Goal: Task Accomplishment & Management: Complete application form

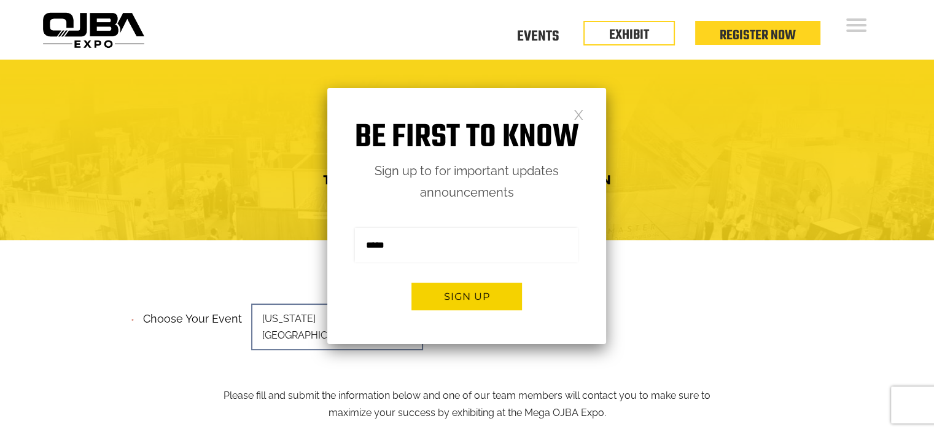
click at [576, 115] on link at bounding box center [578, 114] width 10 height 10
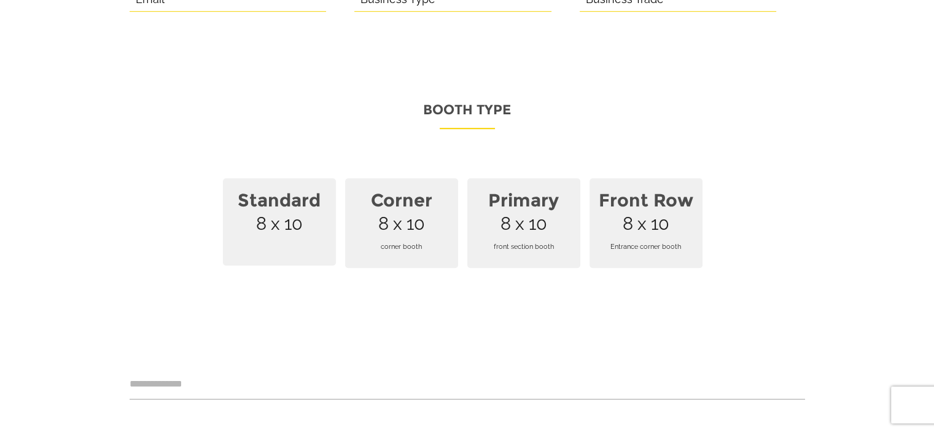
click at [286, 182] on strong "Standard" at bounding box center [279, 200] width 98 height 36
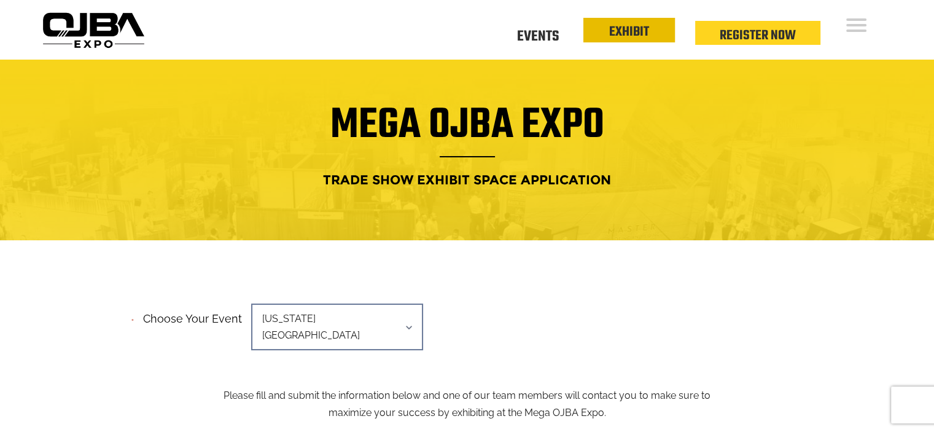
click at [633, 36] on link "EXHIBIT" at bounding box center [629, 31] width 40 height 21
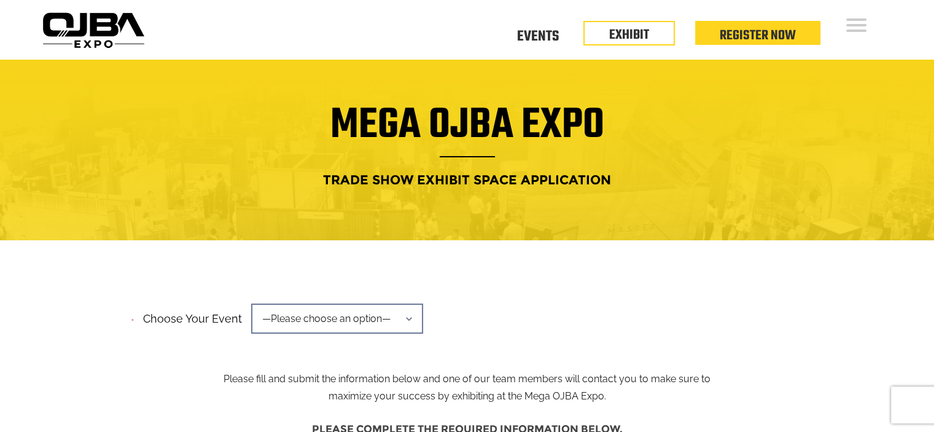
click at [405, 317] on span "—Please choose an option—" at bounding box center [337, 318] width 172 height 30
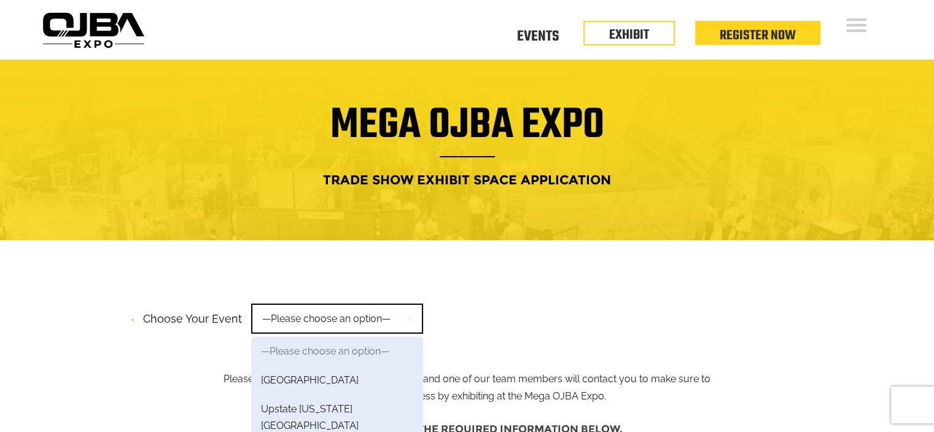
scroll to position [123, 0]
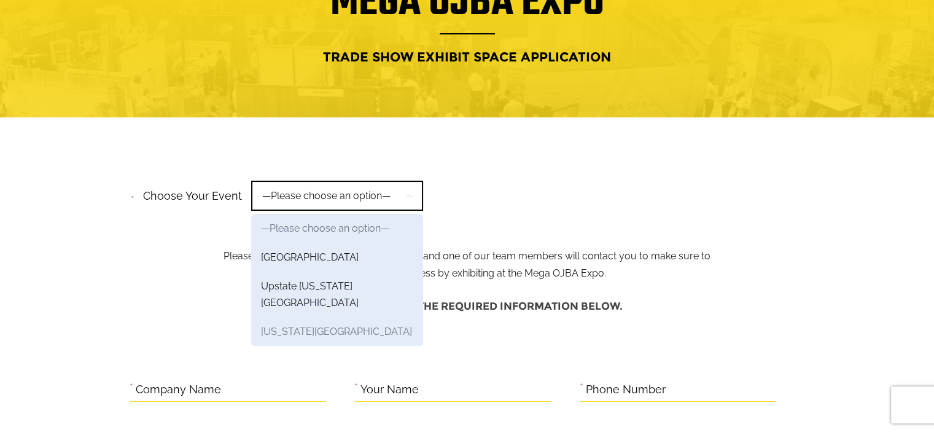
click at [334, 317] on link "[US_STATE][GEOGRAPHIC_DATA]" at bounding box center [337, 331] width 172 height 29
